Goal: Task Accomplishment & Management: Use online tool/utility

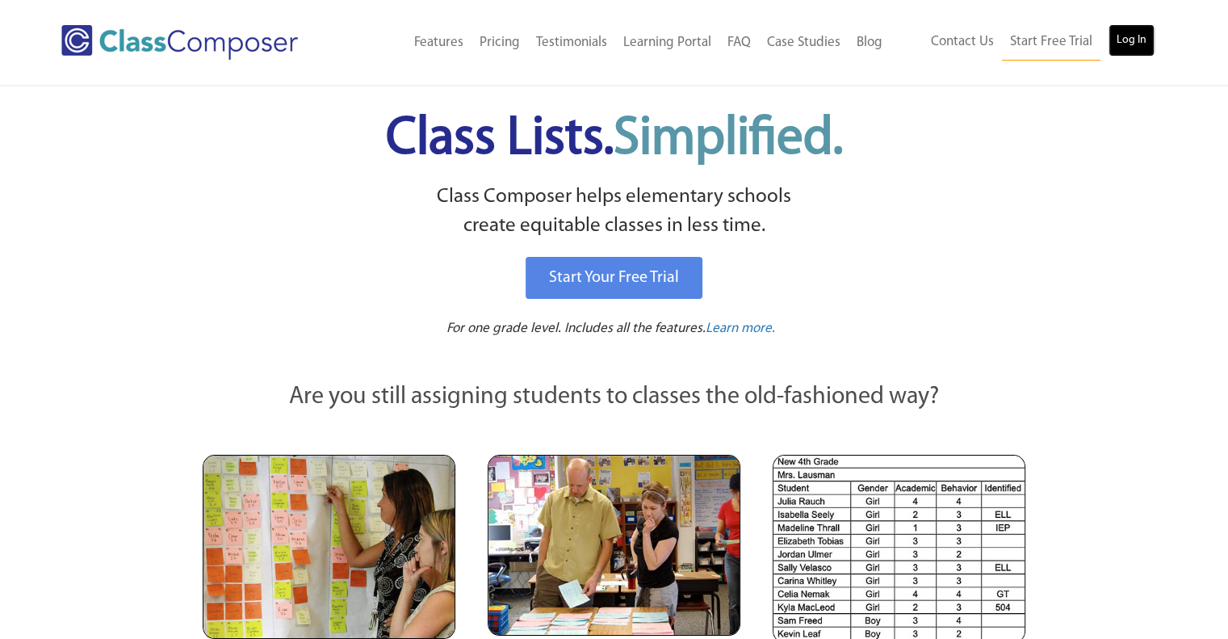
click at [1137, 40] on link "Log In" at bounding box center [1132, 40] width 46 height 32
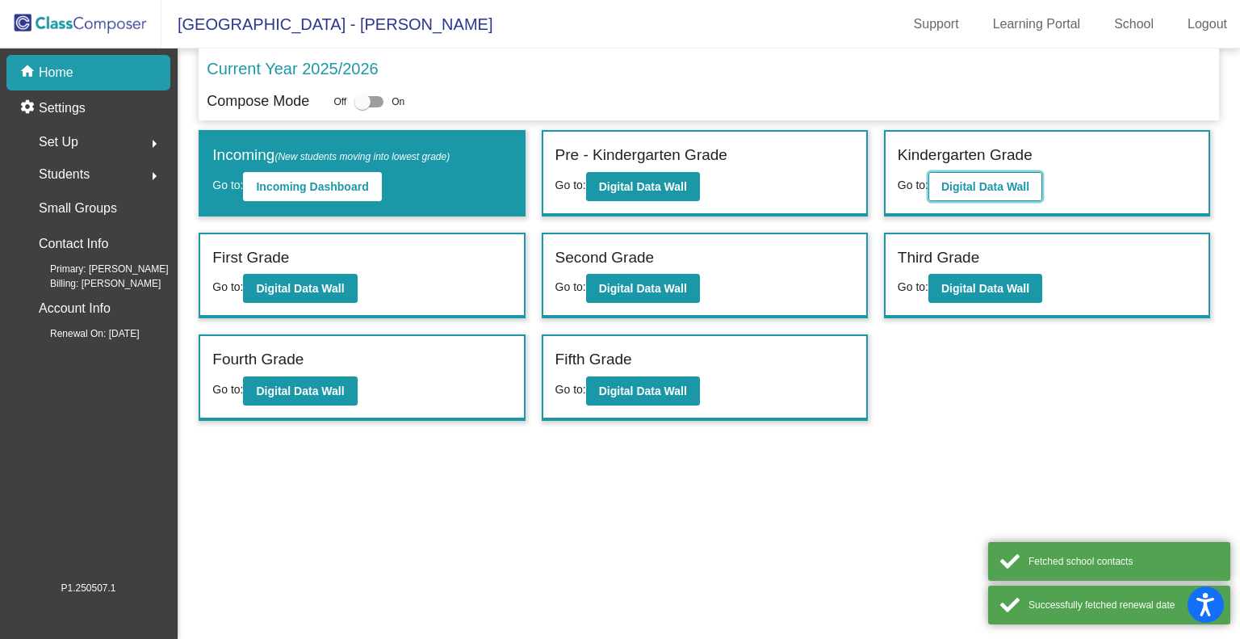
click at [999, 190] on b "Digital Data Wall" at bounding box center [986, 186] width 88 height 13
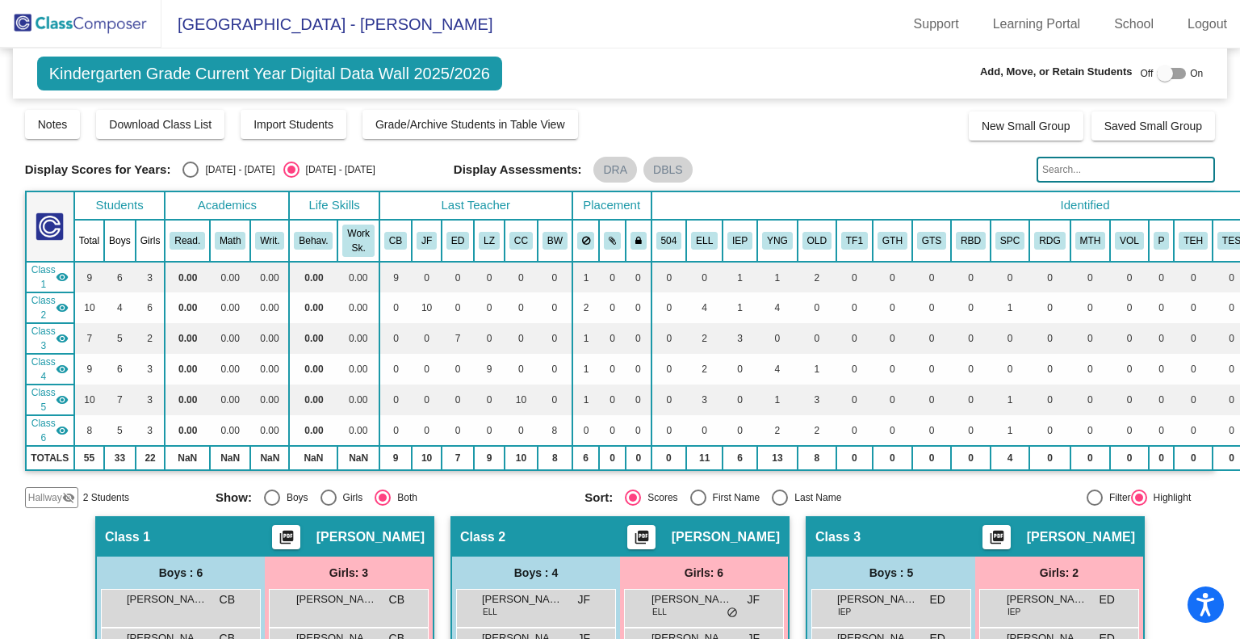
click at [191, 174] on div "Select an option" at bounding box center [191, 170] width 16 height 16
click at [191, 178] on input "2024 - 2025" at bounding box center [190, 178] width 1 height 1
radio input "true"
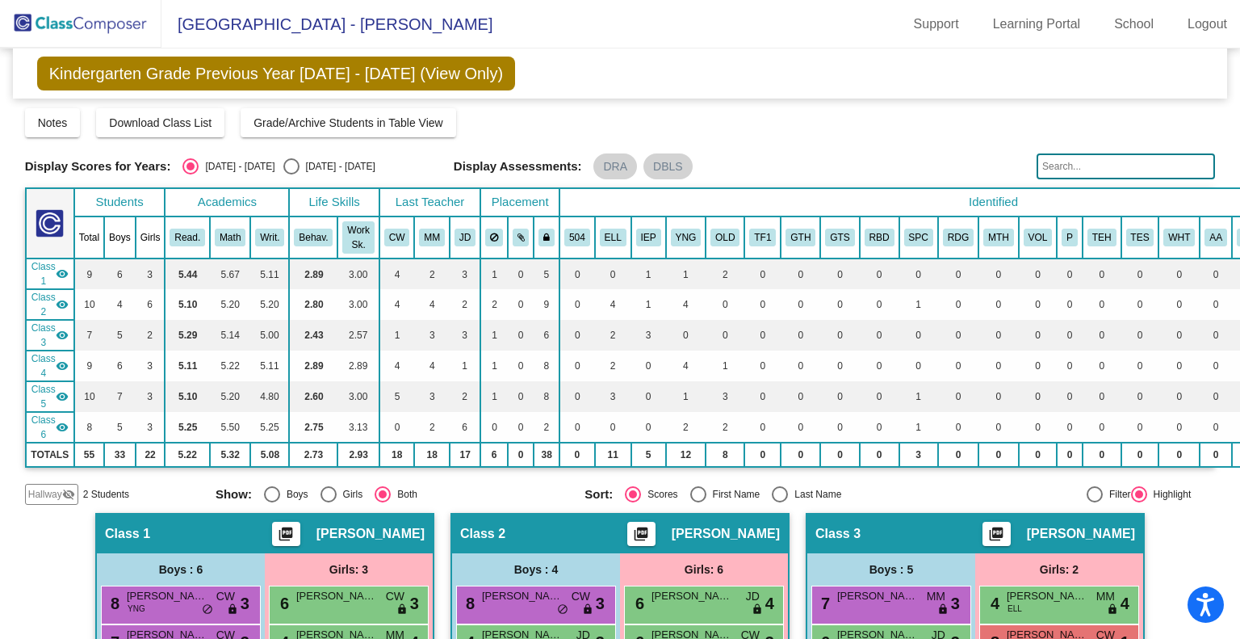
click at [105, 25] on img at bounding box center [81, 24] width 162 height 48
